Goal: Register for event/course

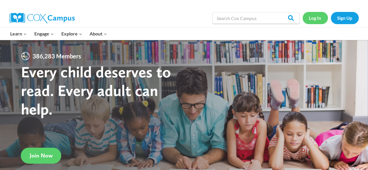
click at [316, 20] on link "Log In" at bounding box center [314, 18] width 25 height 12
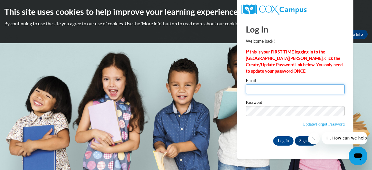
click at [288, 90] on input "Email" at bounding box center [295, 89] width 99 height 10
type input "white.kimberly.p@muscogee.k12.ga.us"
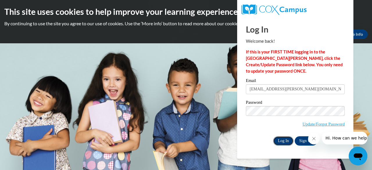
click at [284, 142] on input "Log In" at bounding box center [283, 140] width 20 height 9
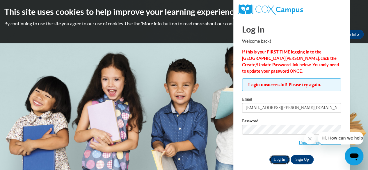
click at [275, 159] on input "Log In" at bounding box center [279, 159] width 20 height 9
click at [229, 156] on body "This site uses cookies to help improve your learning experience. By continuing …" at bounding box center [184, 85] width 368 height 170
click at [323, 159] on div "Log In Sign Up" at bounding box center [291, 159] width 99 height 9
click at [299, 144] on link "Update/Forgot Password" at bounding box center [320, 142] width 42 height 5
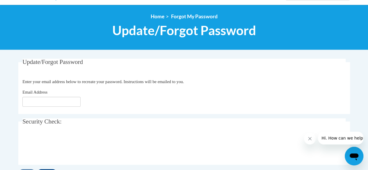
scroll to position [58, 0]
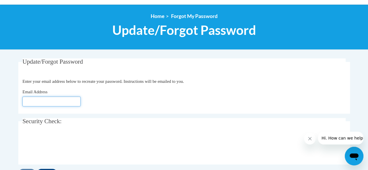
click at [58, 101] on input "Email Address" at bounding box center [51, 102] width 58 height 10
type input "[EMAIL_ADDRESS][PERSON_NAME][DOMAIN_NAME]"
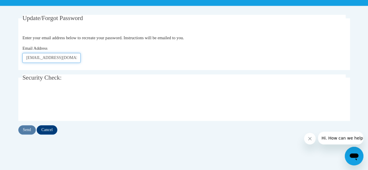
scroll to position [116, 0]
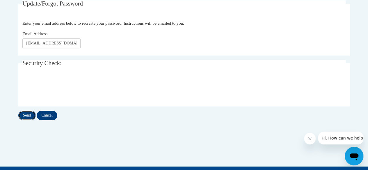
click at [28, 114] on input "Send" at bounding box center [26, 115] width 17 height 9
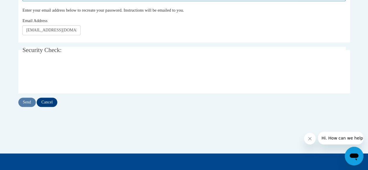
scroll to position [145, 0]
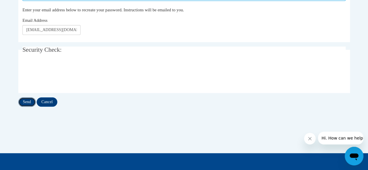
click at [26, 98] on input "Send" at bounding box center [26, 101] width 17 height 9
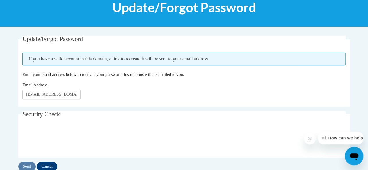
scroll to position [58, 0]
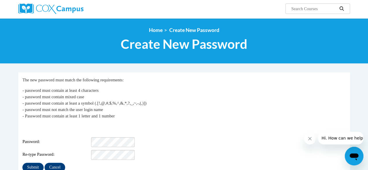
scroll to position [87, 0]
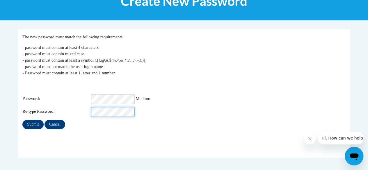
click at [22, 120] on input "Submit" at bounding box center [32, 124] width 21 height 9
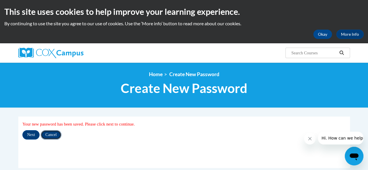
click at [56, 138] on input "Cancel" at bounding box center [51, 134] width 21 height 9
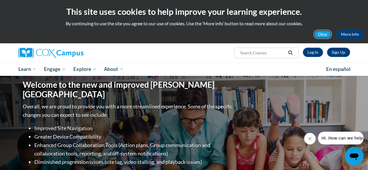
click at [320, 35] on button "Okay" at bounding box center [322, 34] width 19 height 9
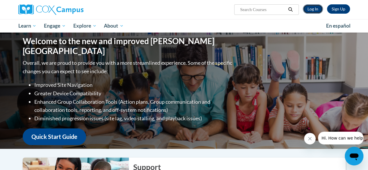
click at [312, 10] on link "Log In" at bounding box center [313, 8] width 20 height 9
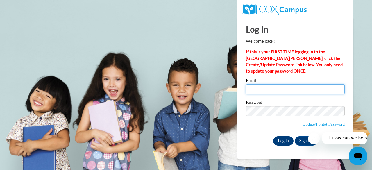
type input "[EMAIL_ADDRESS][PERSON_NAME][DOMAIN_NAME]"
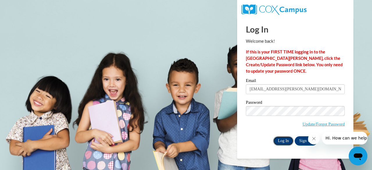
click at [281, 140] on input "Log In" at bounding box center [283, 140] width 20 height 9
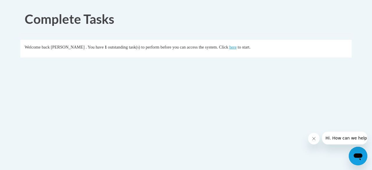
click at [240, 44] on div "Welcome back [PERSON_NAME] . You have 1 outstanding task(s) to perform before y…" at bounding box center [186, 47] width 323 height 6
click at [237, 46] on link "here" at bounding box center [232, 47] width 7 height 5
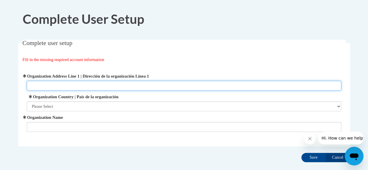
click at [171, 86] on input "Organization Address Line 1 | Dirección de la organización Línea 1" at bounding box center [184, 86] width 314 height 10
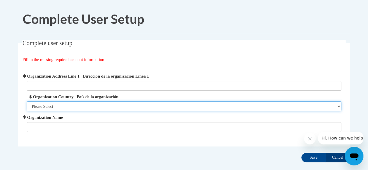
click at [143, 106] on select "Please Select [GEOGRAPHIC_DATA] | [GEOGRAPHIC_DATA] Outside of [GEOGRAPHIC_DATA…" at bounding box center [184, 106] width 314 height 10
select select "ad49bcad-a171-4b2e-b99c-48b446064914"
click at [27, 101] on select "Please Select [GEOGRAPHIC_DATA] | [GEOGRAPHIC_DATA] Outside of [GEOGRAPHIC_DATA…" at bounding box center [184, 106] width 314 height 10
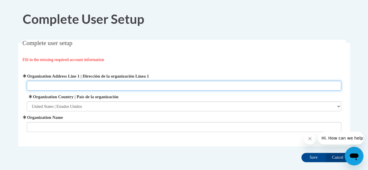
click at [124, 83] on input "Organization Address Line 1 | Dirección de la organización Línea 1" at bounding box center [184, 86] width 314 height 10
type input "4201 Primrose Road"
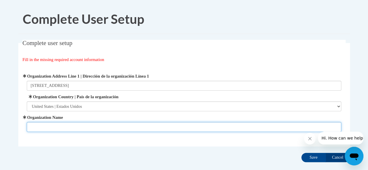
click at [97, 130] on input "Organization Name" at bounding box center [184, 127] width 314 height 10
type input "Gentian Elementary"
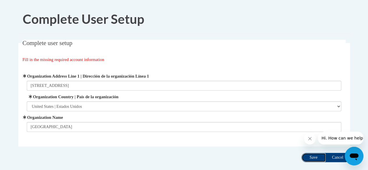
click at [315, 158] on input "Save" at bounding box center [313, 157] width 24 height 9
click at [315, 157] on input "Save" at bounding box center [313, 157] width 24 height 9
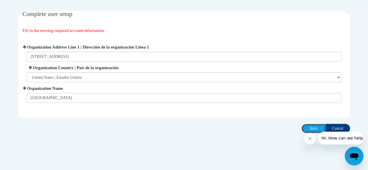
scroll to position [33, 0]
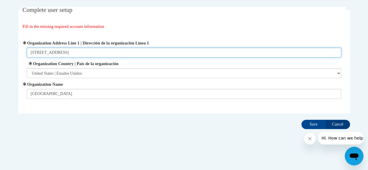
click at [84, 54] on input "4201 Primrose Road" at bounding box center [184, 53] width 314 height 10
click at [83, 55] on input "4201 Primrose Road" at bounding box center [184, 53] width 314 height 10
type input "4201 Primrose Road"
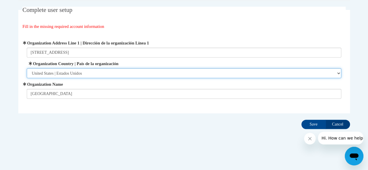
click at [118, 74] on select "Please Select United States | Estados Unidos Outside of the United States | Fue…" at bounding box center [184, 73] width 314 height 10
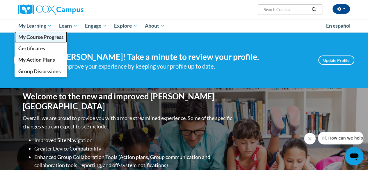
click at [31, 38] on span "My Course Progress" at bounding box center [40, 37] width 45 height 6
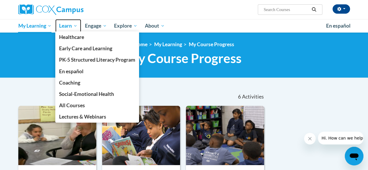
click at [66, 28] on span "Learn" at bounding box center [68, 25] width 18 height 7
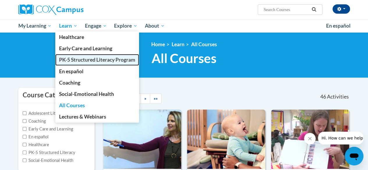
click at [77, 63] on span "PK-5 Structured Literacy Program" at bounding box center [97, 60] width 76 height 6
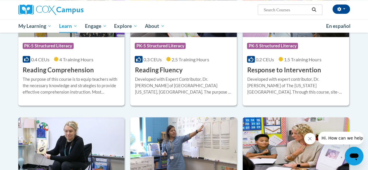
scroll to position [552, 0]
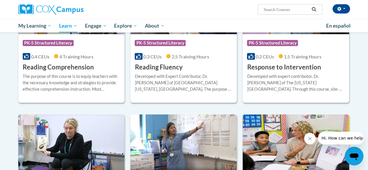
click at [100, 79] on div "The purpose of this course is to equip teachers with the necessary knowledge an…" at bounding box center [72, 82] width 98 height 19
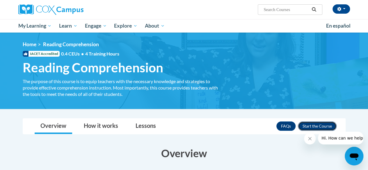
click at [304, 123] on button "Enroll" at bounding box center [317, 126] width 39 height 9
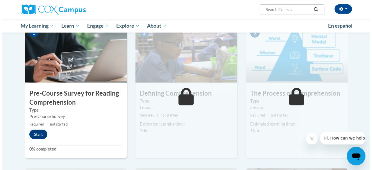
scroll to position [140, 0]
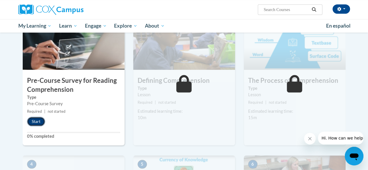
click at [31, 121] on button "Start" at bounding box center [36, 121] width 18 height 9
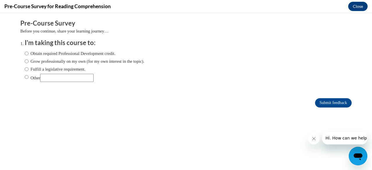
scroll to position [0, 0]
click at [20, 78] on ol "I'm taking this course to: Obtain required Professional Development credit. Gro…" at bounding box center [190, 64] width 340 height 53
click at [25, 78] on input "Other" at bounding box center [27, 77] width 4 height 6
radio input "true"
click at [48, 76] on input "Other" at bounding box center [66, 78] width 53 height 8
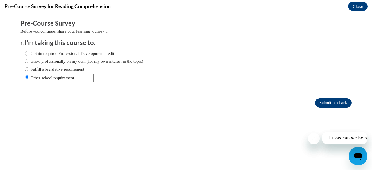
type input "school requirement"
click at [323, 103] on input "Submit feedback" at bounding box center [333, 102] width 37 height 9
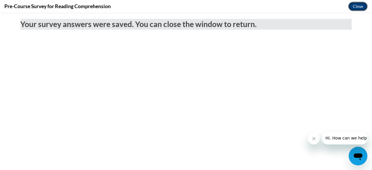
click at [364, 6] on button "Close" at bounding box center [357, 6] width 19 height 9
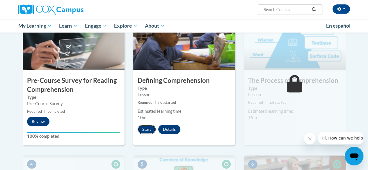
click at [144, 129] on button "Start" at bounding box center [147, 129] width 18 height 9
